Goal: Task Accomplishment & Management: Manage account settings

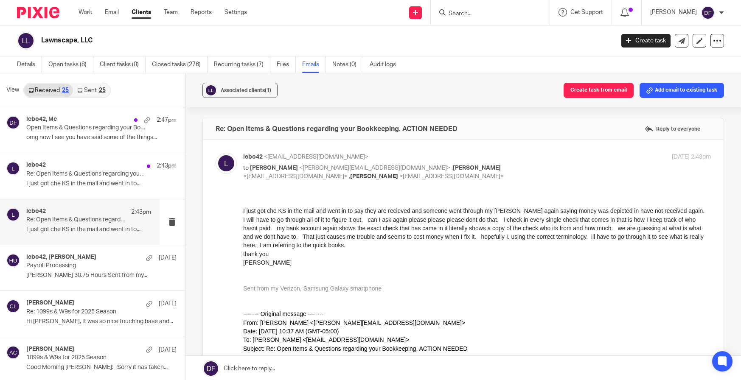
scroll to position [382, 0]
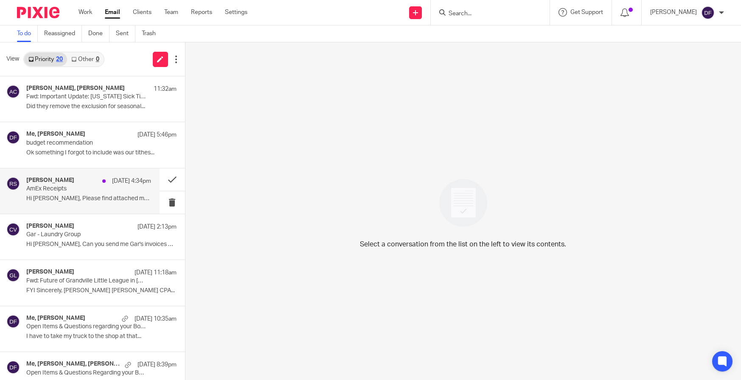
click at [55, 183] on h4 "Rachel Stern" at bounding box center [50, 180] width 48 height 7
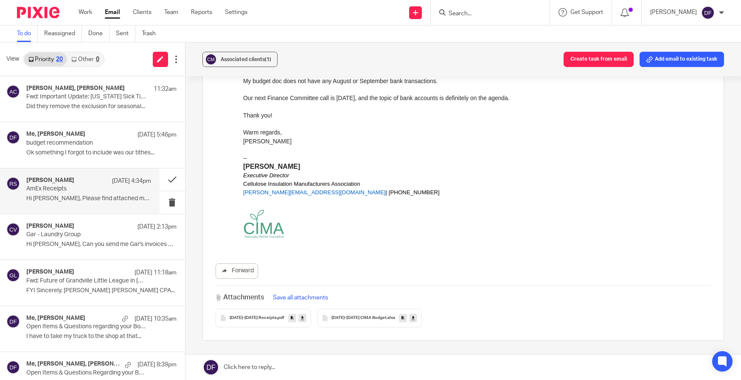
scroll to position [102, 0]
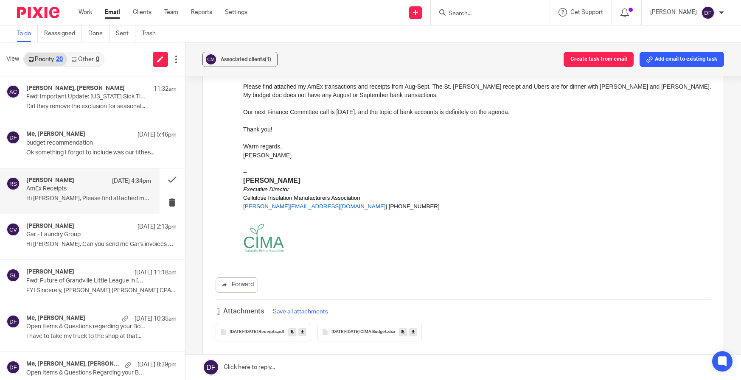
click at [258, 329] on div "August-September 2025 Receipts .pdf" at bounding box center [263, 332] width 95 height 19
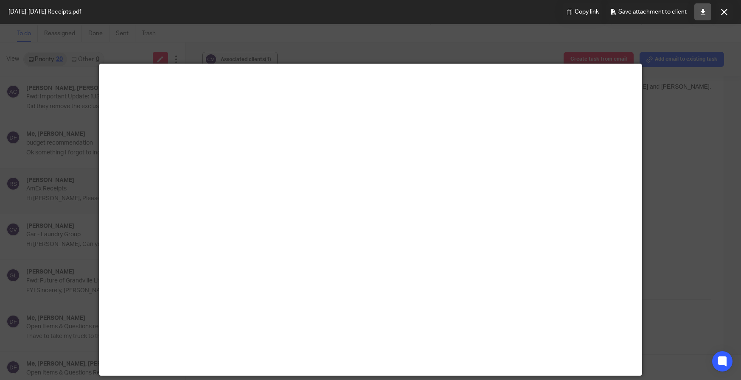
click at [709, 14] on link at bounding box center [702, 11] width 17 height 17
click at [720, 13] on button at bounding box center [724, 11] width 17 height 17
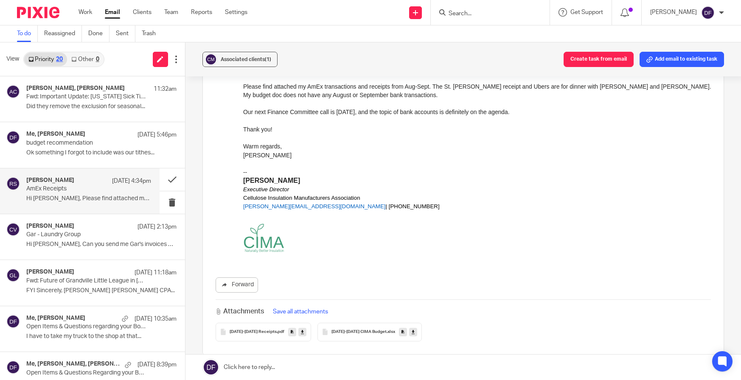
click at [417, 329] on link at bounding box center [413, 332] width 8 height 8
click at [687, 61] on button "Add email to existing task" at bounding box center [682, 59] width 84 height 15
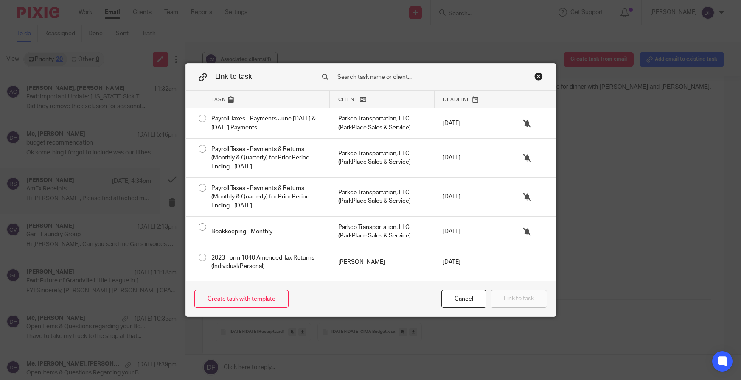
click at [379, 79] on input "text" at bounding box center [429, 77] width 184 height 9
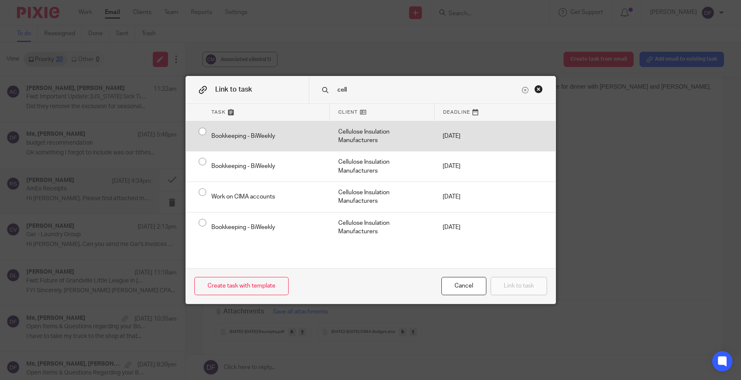
type input "cell"
click at [330, 144] on div "Cellulose Insulation Manufacturers" at bounding box center [382, 136] width 105 height 30
radio input "true"
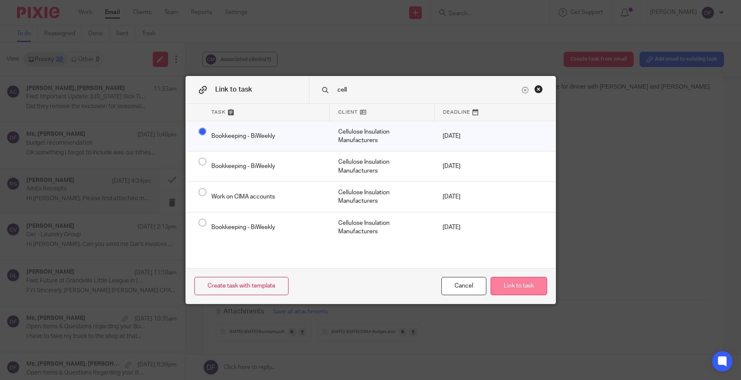
click at [521, 282] on button "Link to task" at bounding box center [519, 286] width 56 height 18
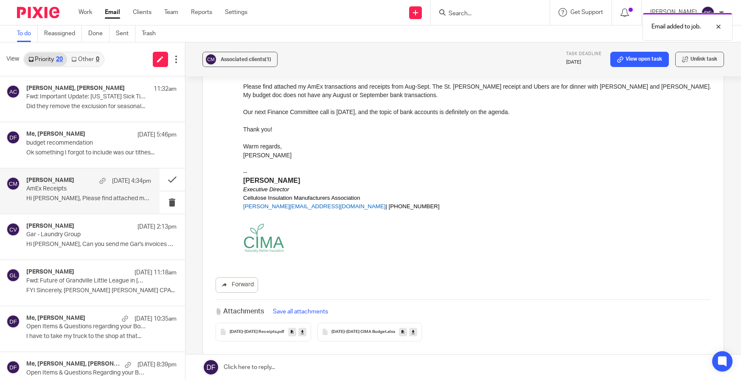
scroll to position [0, 0]
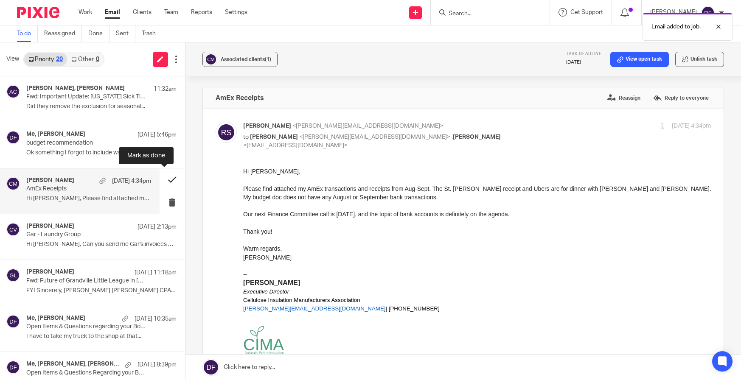
click at [160, 177] on button at bounding box center [172, 180] width 25 height 22
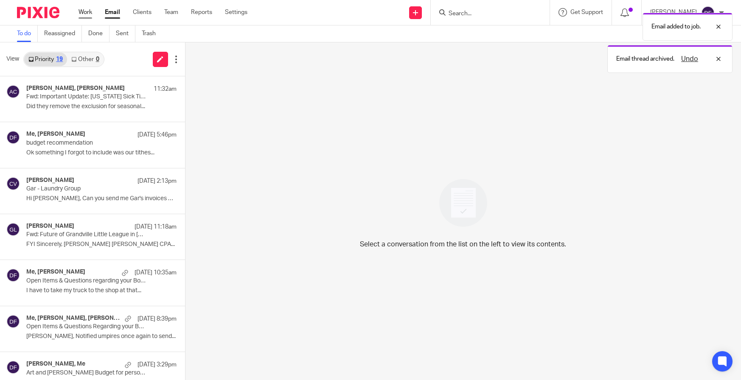
click at [89, 12] on link "Work" at bounding box center [86, 12] width 14 height 8
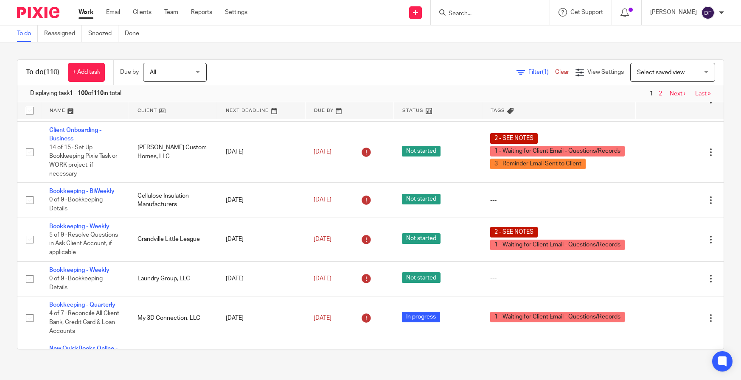
scroll to position [212, 0]
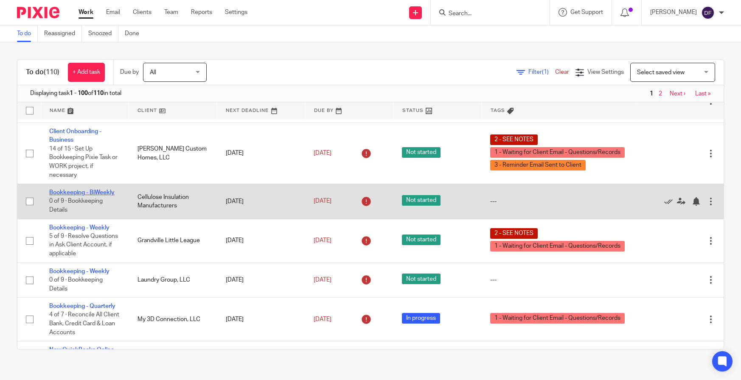
click at [85, 196] on link "Bookkeeping - BiWeekly" at bounding box center [81, 193] width 65 height 6
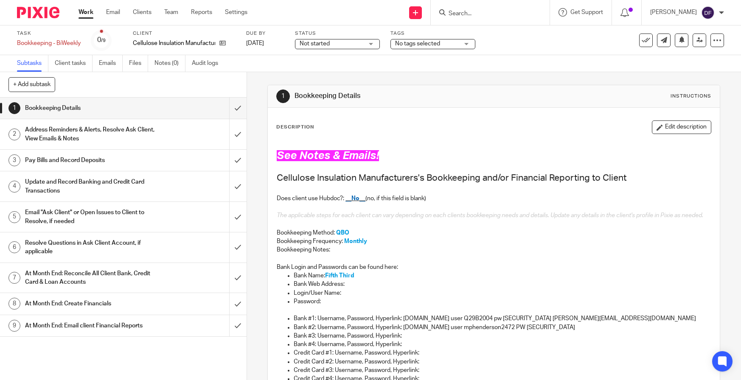
scroll to position [42, 0]
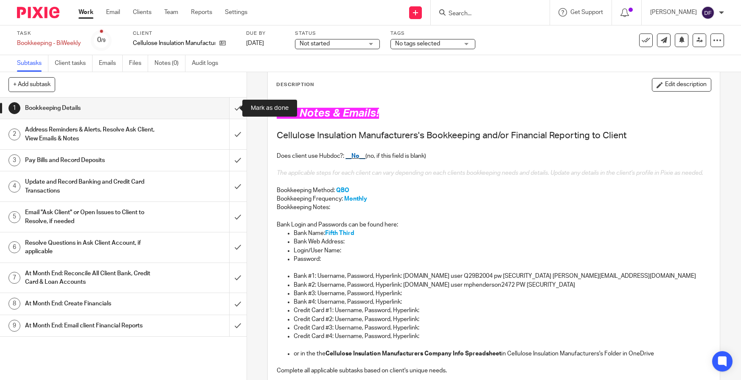
click at [229, 108] on input "submit" at bounding box center [123, 108] width 247 height 21
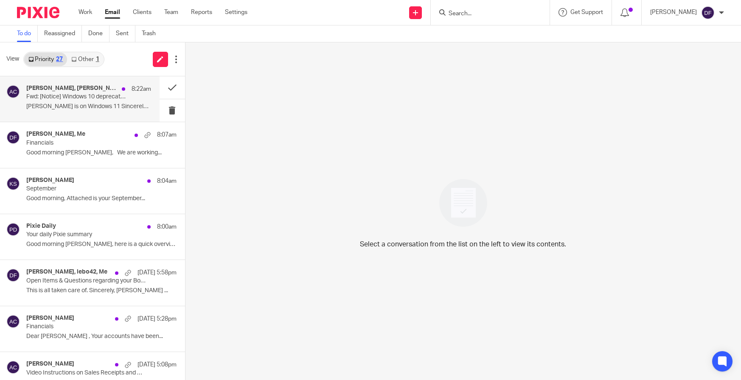
click at [90, 110] on p "[PERSON_NAME] is on Windows 11 Sincerely, [PERSON_NAME] ..." at bounding box center [88, 106] width 125 height 7
click at [65, 98] on p "Fwd: [Notice] Windows 10 deprecation on [DATE]" at bounding box center [76, 96] width 100 height 7
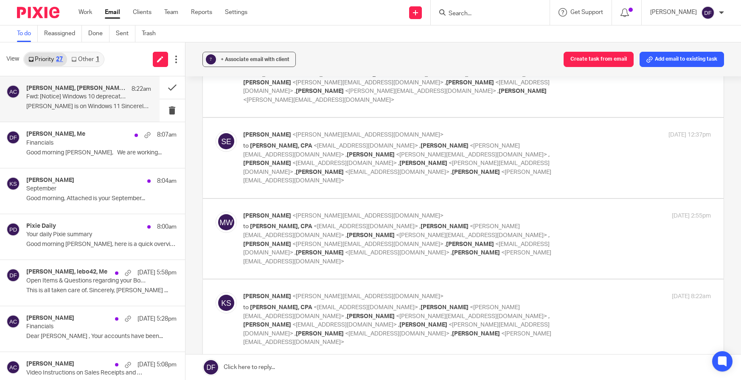
scroll to position [323, 0]
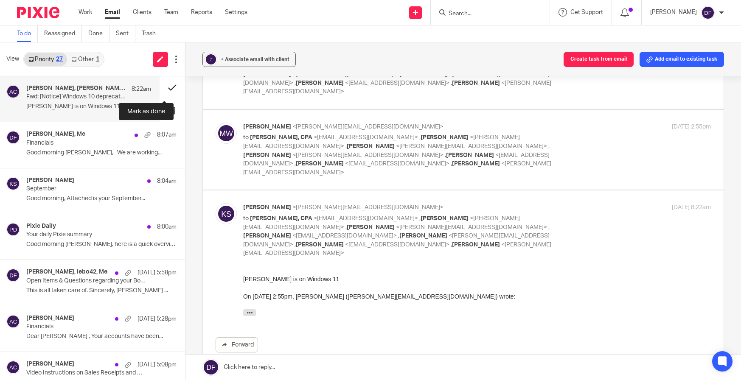
click at [166, 85] on button at bounding box center [172, 87] width 25 height 22
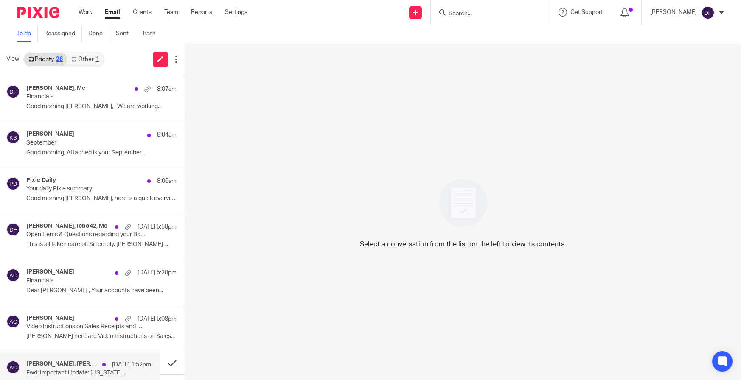
scroll to position [42, 0]
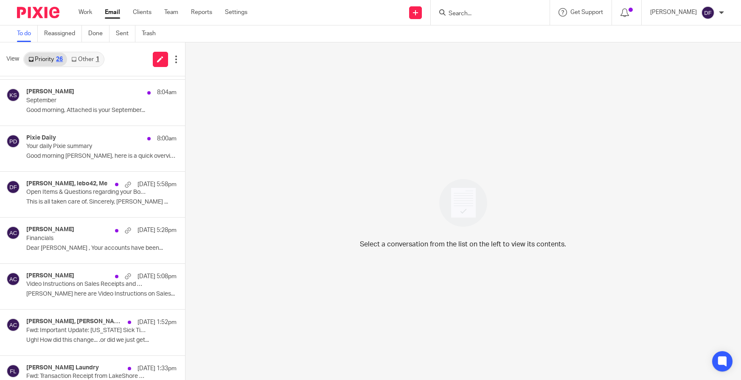
click at [90, 60] on link "Other 1" at bounding box center [85, 60] width 36 height 14
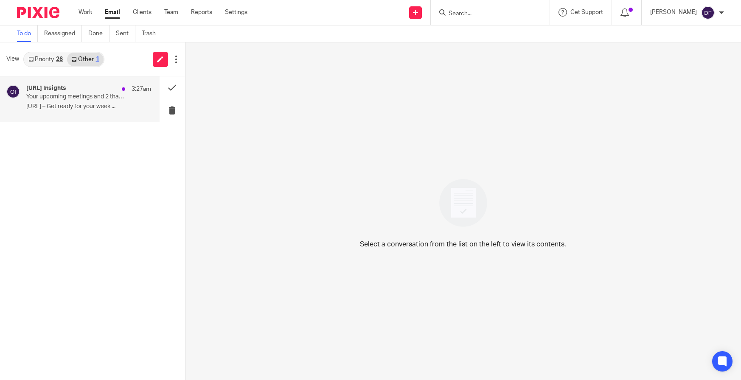
click at [103, 101] on div "Otter.ai Insights 3:27am Your upcoming meetings and 2 that you may have missed …" at bounding box center [88, 99] width 125 height 28
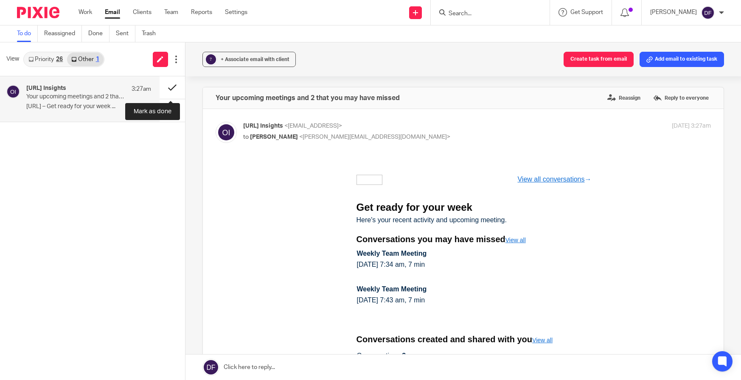
click at [162, 87] on button at bounding box center [172, 87] width 25 height 22
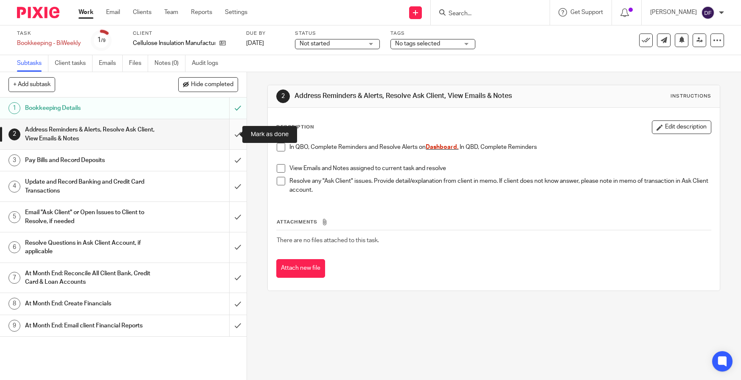
click at [231, 134] on input "submit" at bounding box center [123, 134] width 247 height 30
click at [232, 165] on input "submit" at bounding box center [123, 160] width 247 height 21
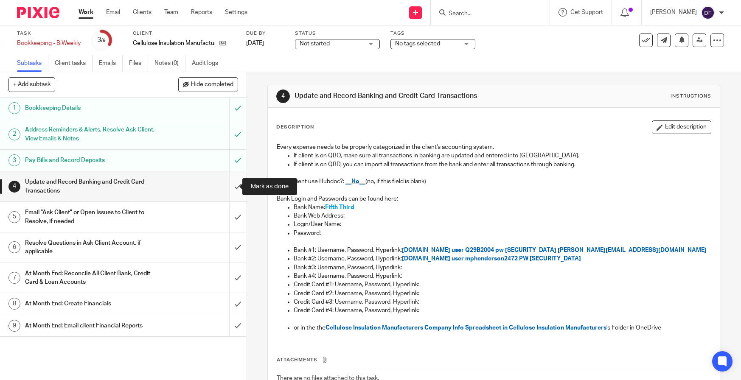
click at [233, 181] on input "submit" at bounding box center [123, 186] width 247 height 30
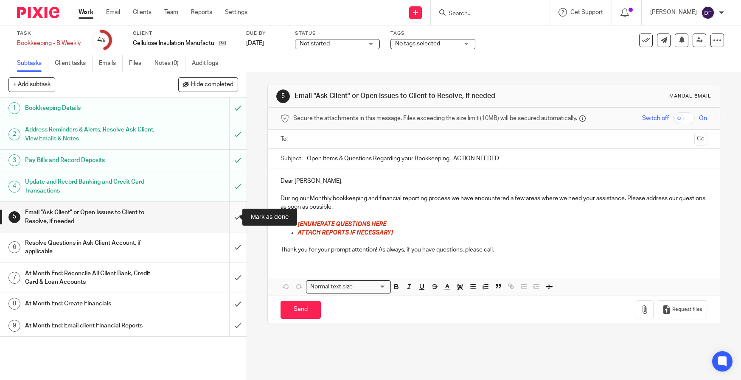
drag, startPoint x: 227, startPoint y: 220, endPoint x: 229, endPoint y: 228, distance: 8.3
click at [227, 220] on input "submit" at bounding box center [123, 217] width 247 height 30
click at [230, 248] on input "submit" at bounding box center [123, 248] width 247 height 30
click at [230, 273] on input "submit" at bounding box center [123, 278] width 247 height 30
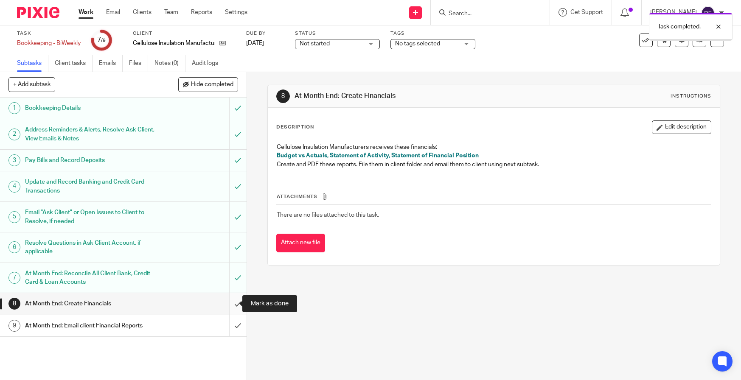
click at [226, 304] on input "submit" at bounding box center [123, 303] width 247 height 21
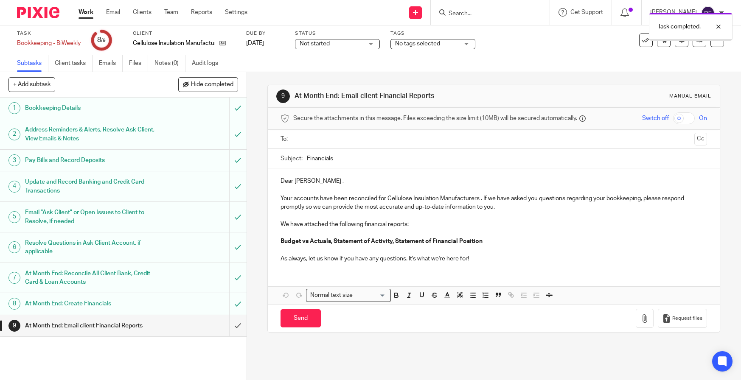
click at [328, 140] on input "text" at bounding box center [493, 140] width 395 height 10
click at [368, 137] on input "text" at bounding box center [529, 140] width 323 height 17
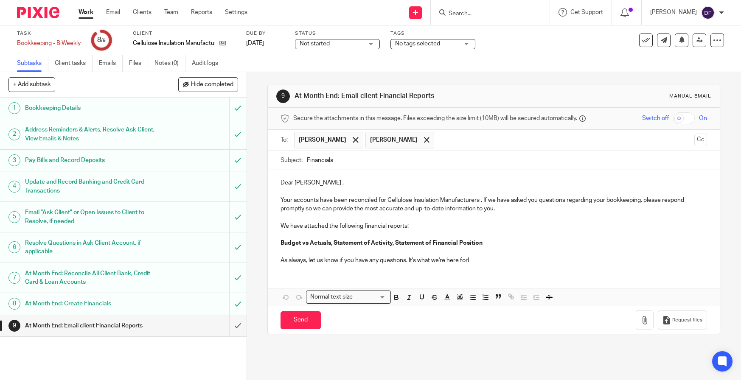
click at [503, 210] on p "Your accounts have been reconciled for Cellulose Insulation Manufacturers . If …" at bounding box center [494, 204] width 427 height 17
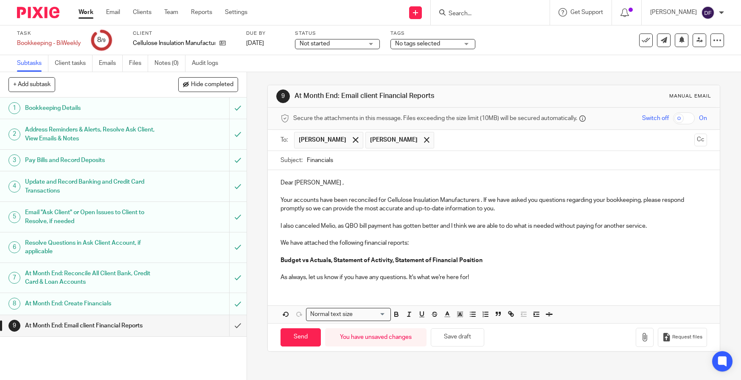
drag, startPoint x: 655, startPoint y: 224, endPoint x: 244, endPoint y: 228, distance: 411.3
click at [247, 228] on div "9 At Month End: Email client Financial Reports Manual email Secure the attachme…" at bounding box center [494, 226] width 494 height 308
click at [395, 316] on icon "button" at bounding box center [397, 315] width 8 height 8
click at [405, 317] on icon "button" at bounding box center [409, 315] width 8 height 8
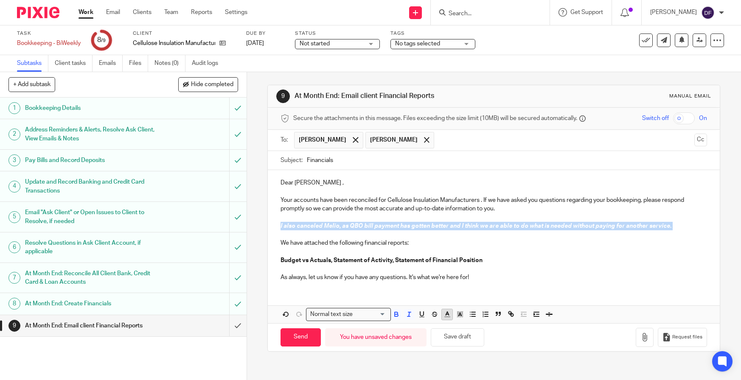
click at [445, 317] on line "button" at bounding box center [447, 317] width 5 height 0
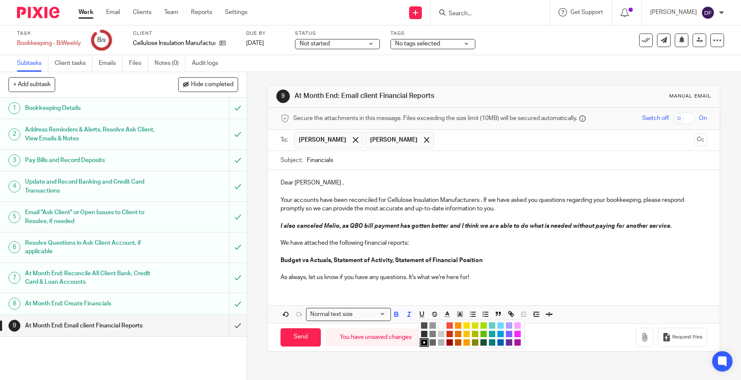
drag, startPoint x: 445, startPoint y: 336, endPoint x: 455, endPoint y: 327, distance: 12.9
click at [447, 336] on li "color:#D33115" at bounding box center [450, 334] width 6 height 6
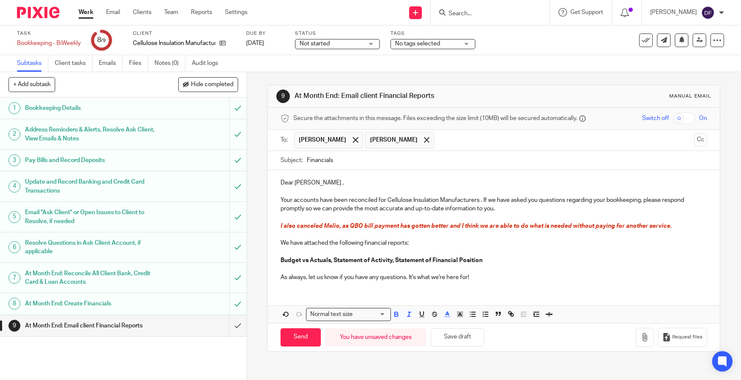
click at [522, 260] on p "Budget vs Actuals, Statement of Activity, Statement of Financial Position" at bounding box center [494, 260] width 427 height 8
click at [489, 275] on p "As always, let us know if you have any questions. It's what we're here for!" at bounding box center [494, 277] width 427 height 8
click at [639, 343] on button "button" at bounding box center [645, 337] width 18 height 19
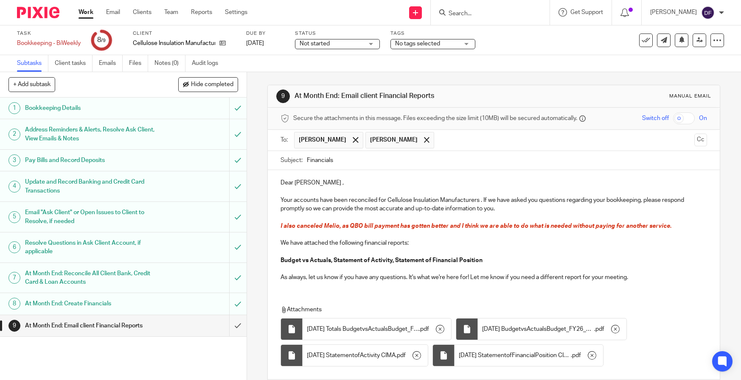
scroll to position [59, 0]
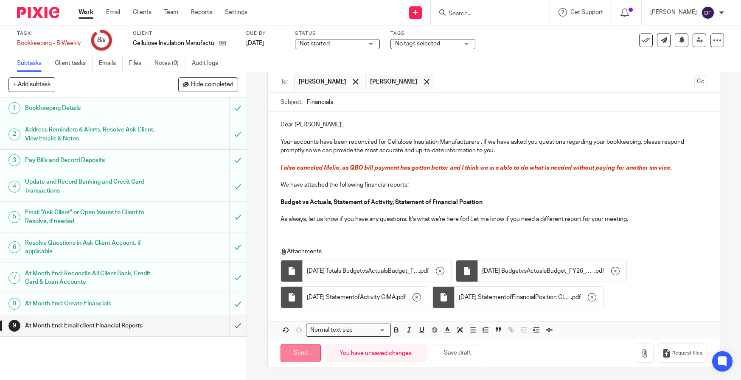
click at [296, 353] on input "Send" at bounding box center [301, 353] width 40 height 18
type input "Sent"
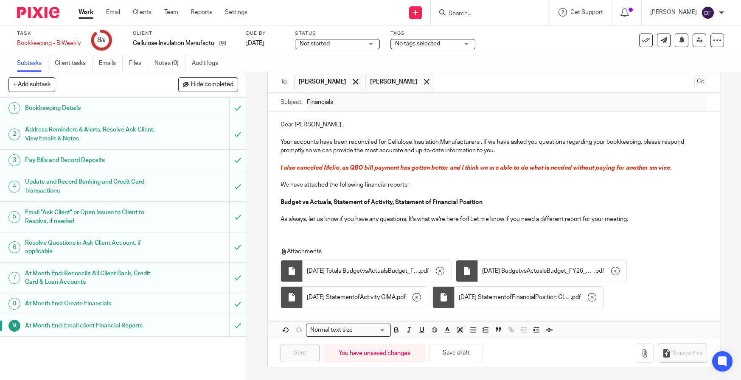
click at [90, 14] on link "Work" at bounding box center [86, 12] width 15 height 8
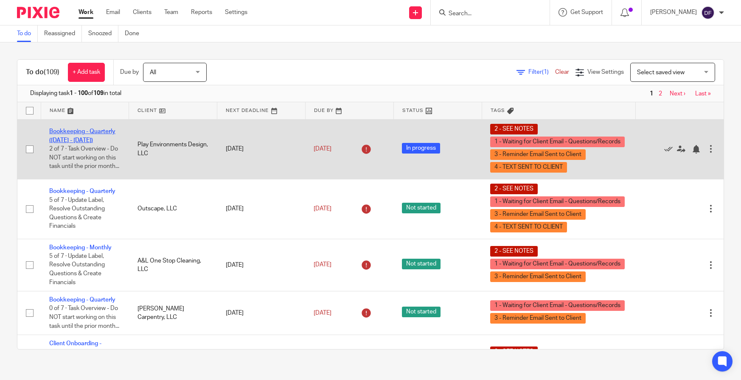
click at [71, 130] on link "Bookkeeping - Quarterly ([DATE] - [DATE])" at bounding box center [82, 136] width 66 height 14
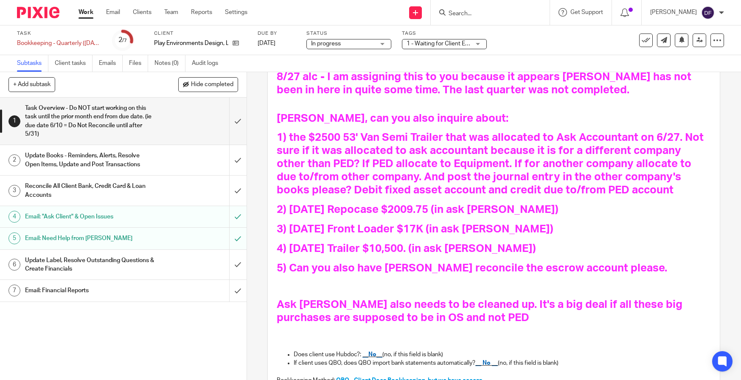
scroll to position [217, 0]
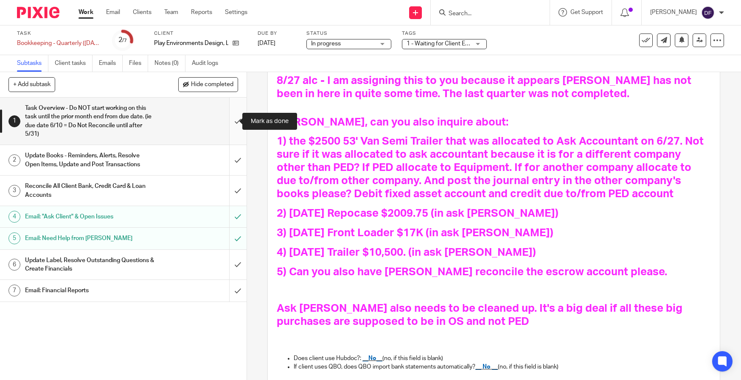
click at [230, 124] on input "submit" at bounding box center [123, 121] width 247 height 47
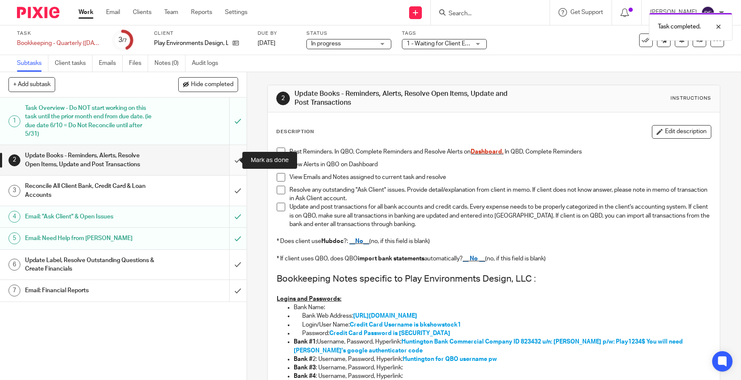
click at [231, 152] on input "submit" at bounding box center [123, 160] width 247 height 30
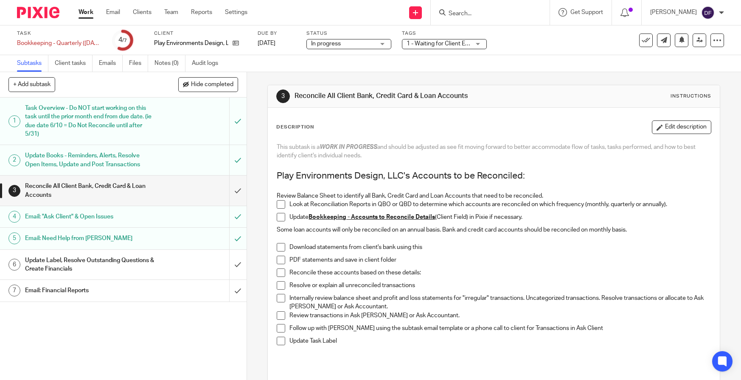
click at [277, 204] on span at bounding box center [281, 204] width 8 height 8
click at [277, 219] on span at bounding box center [281, 217] width 8 height 8
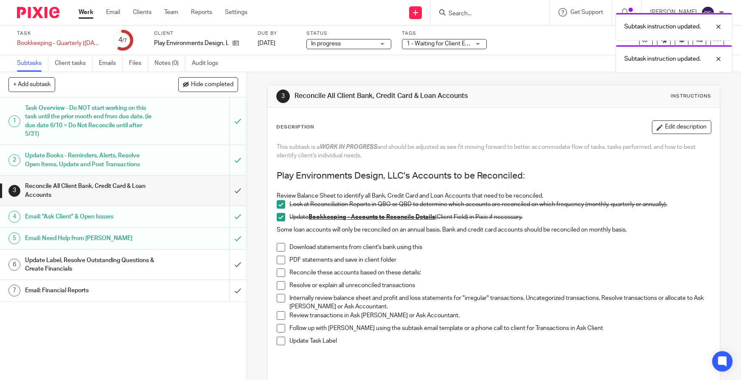
click at [281, 245] on span at bounding box center [281, 247] width 8 height 8
click at [280, 263] on span at bounding box center [281, 260] width 8 height 8
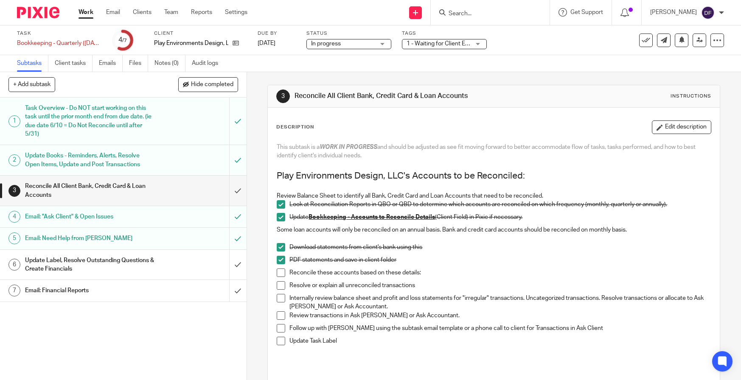
click at [281, 274] on span at bounding box center [281, 273] width 8 height 8
click at [86, 13] on link "Work" at bounding box center [86, 12] width 15 height 8
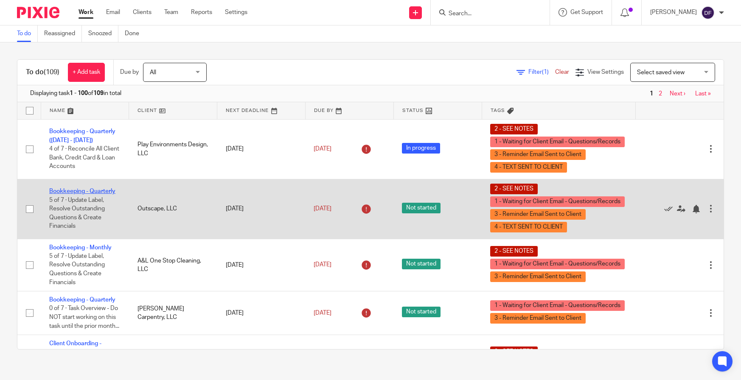
click at [93, 188] on link "Bookkeeping - Quarterly" at bounding box center [82, 191] width 66 height 6
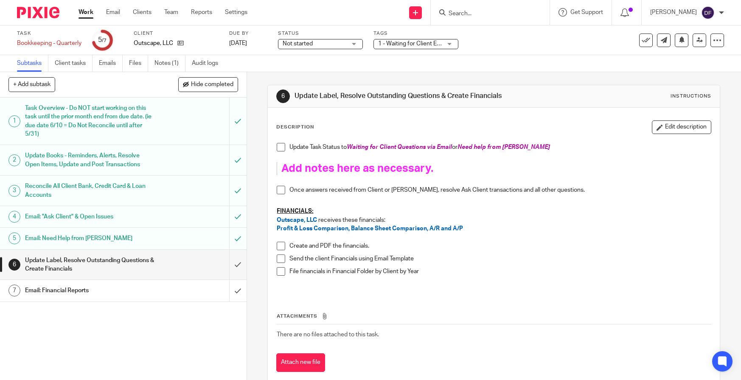
click at [81, 14] on link "Work" at bounding box center [86, 12] width 15 height 8
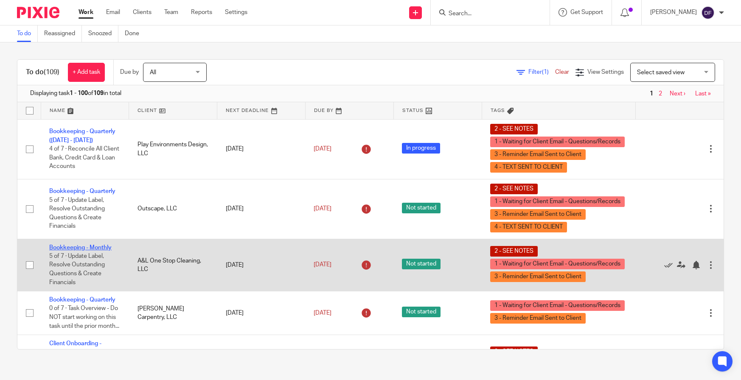
click at [79, 246] on link "Bookkeeping - Monthly" at bounding box center [80, 248] width 62 height 6
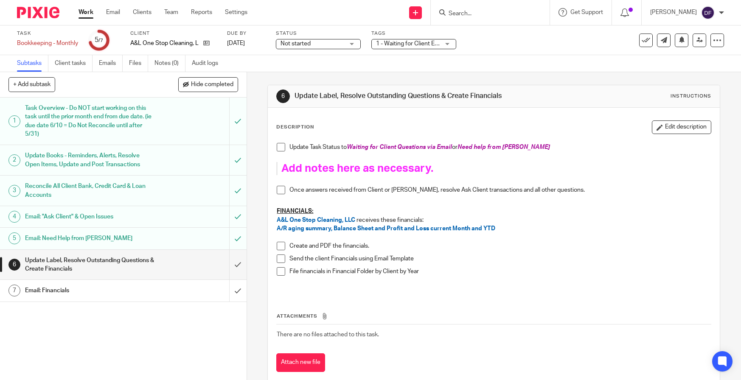
click at [84, 12] on link "Work" at bounding box center [86, 12] width 15 height 8
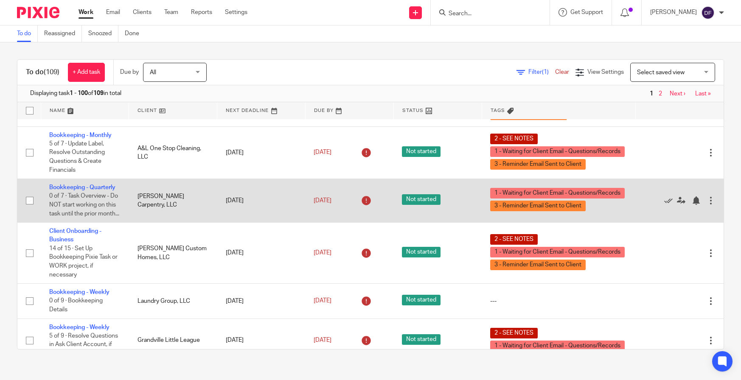
scroll to position [127, 0]
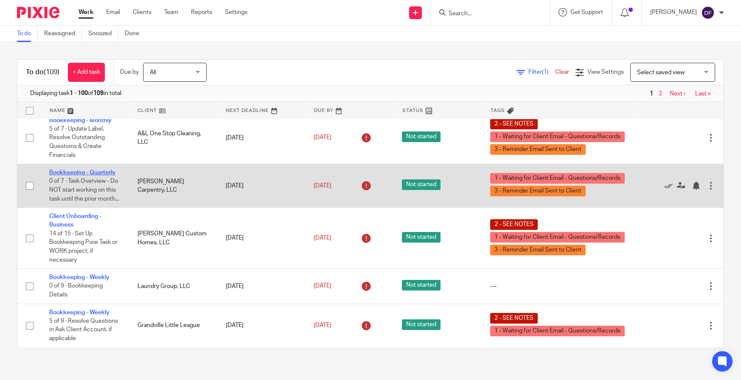
click at [89, 174] on link "Bookkeeping - Quarterly" at bounding box center [82, 173] width 66 height 6
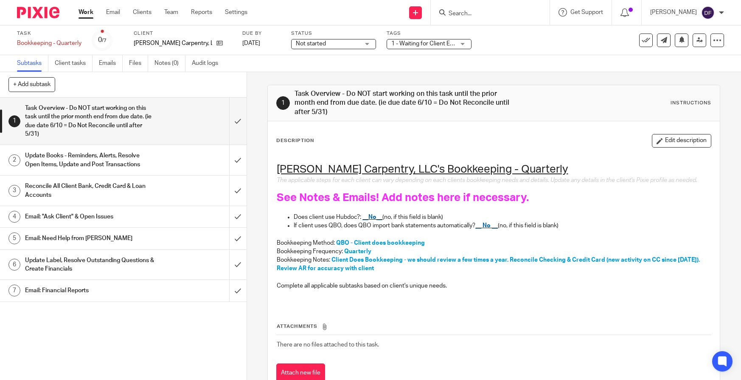
click at [88, 10] on link "Work" at bounding box center [86, 12] width 15 height 8
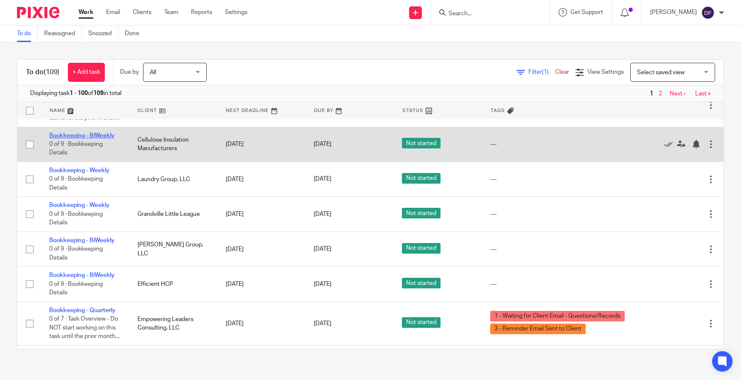
scroll to position [891, 0]
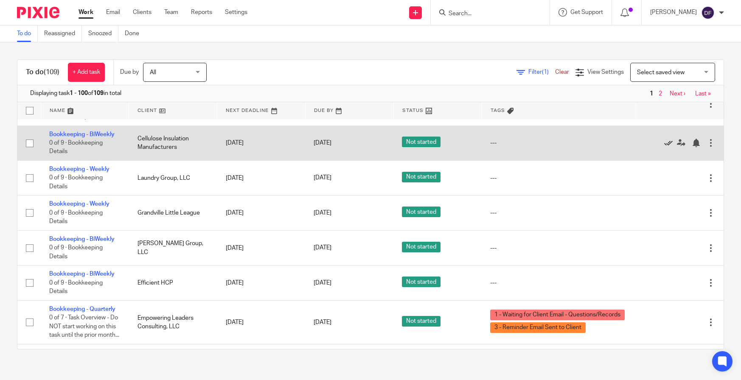
click at [664, 147] on icon at bounding box center [668, 143] width 8 height 8
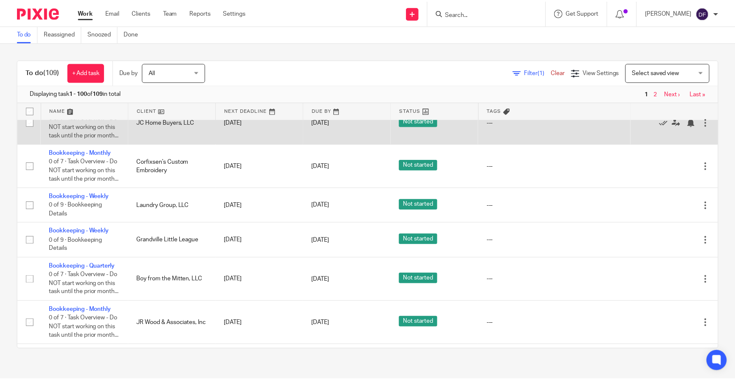
scroll to position [1146, 0]
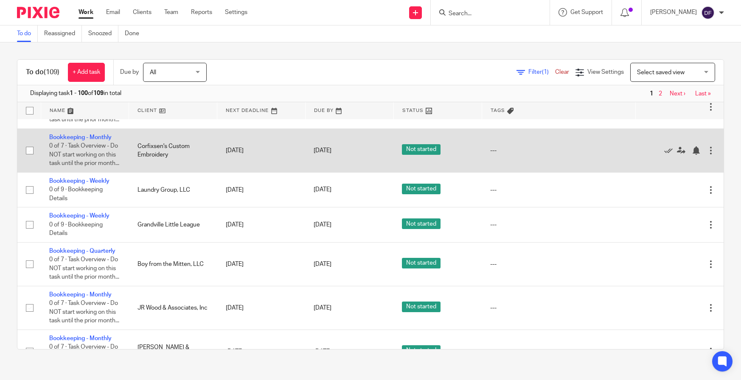
click at [347, 155] on div "[DATE]" at bounding box center [349, 150] width 71 height 9
click at [343, 155] on link "[DATE]" at bounding box center [333, 150] width 38 height 9
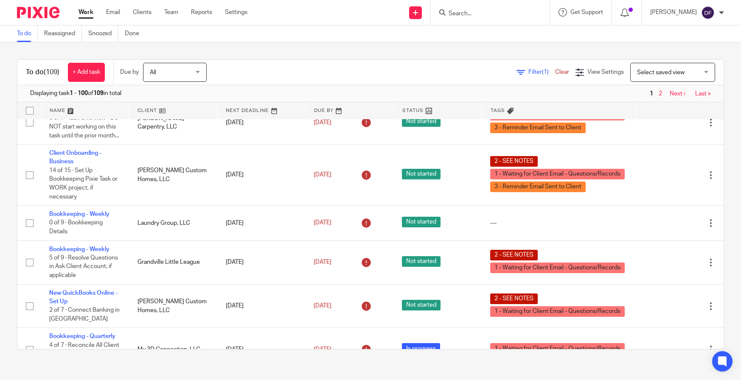
scroll to position [85, 0]
